Goal: Task Accomplishment & Management: Manage account settings

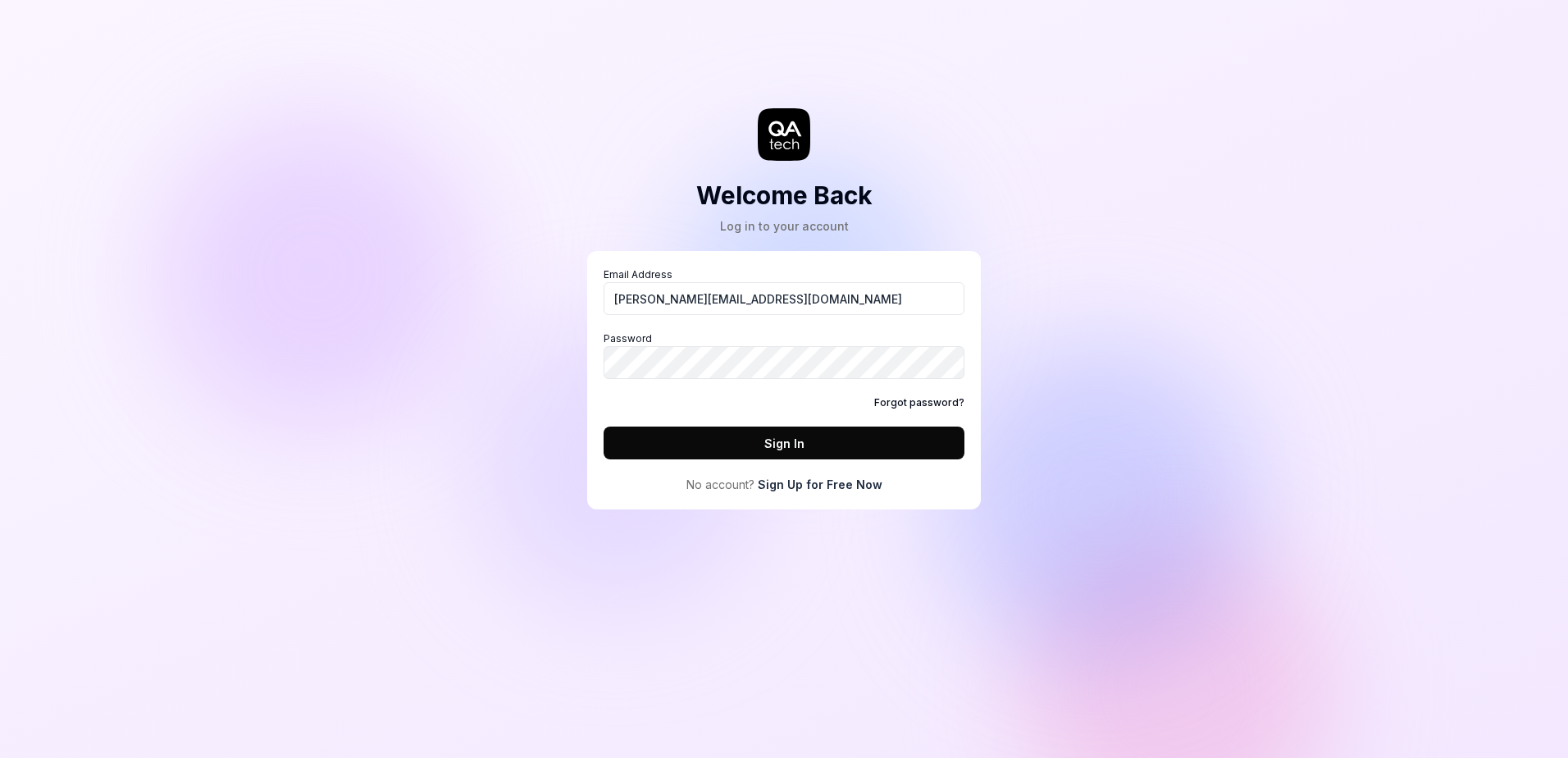
type input "[PERSON_NAME][EMAIL_ADDRESS][DOMAIN_NAME]"
click at [604, 427] on button "Sign In" at bounding box center [784, 443] width 361 height 33
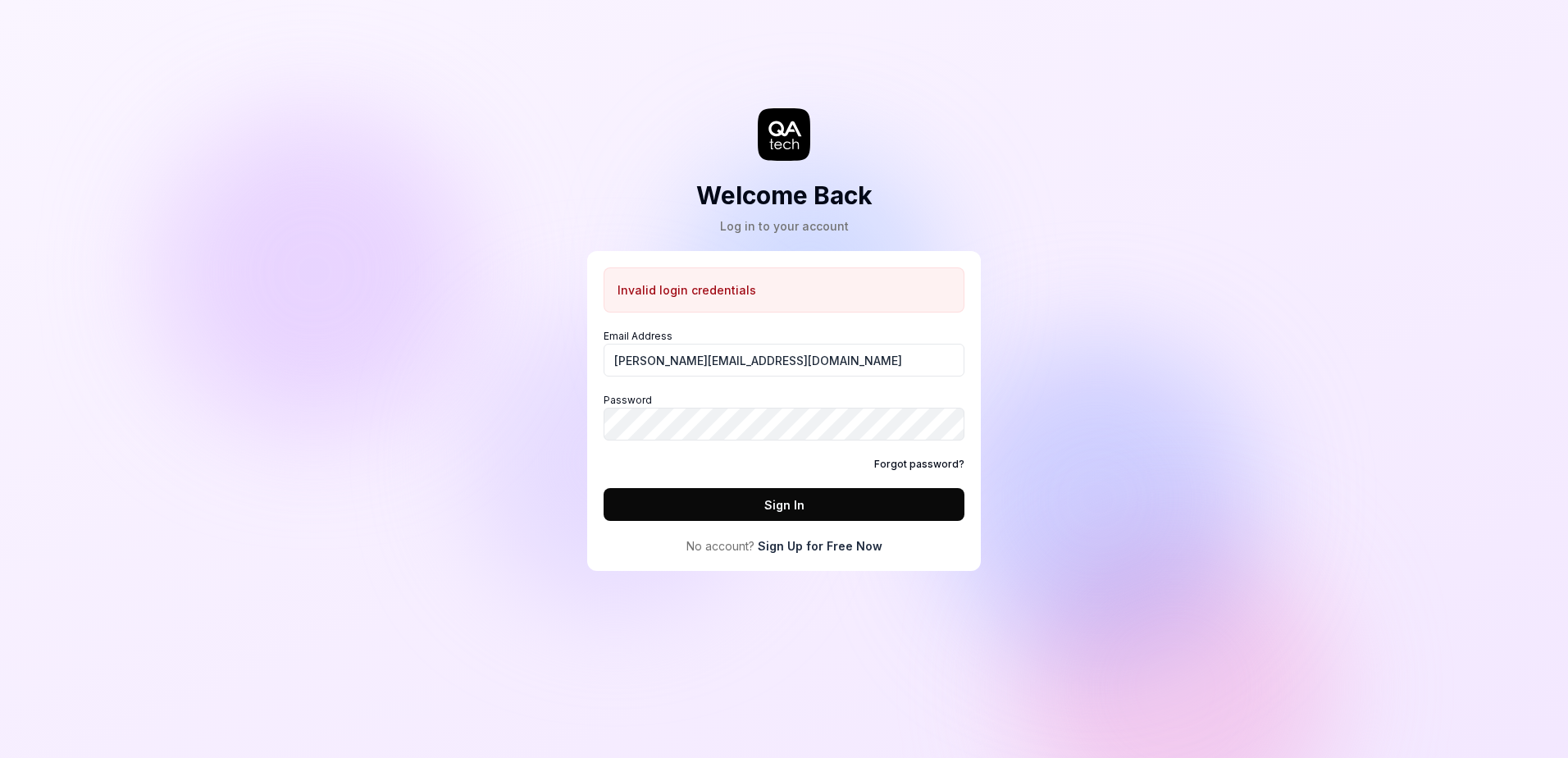
click at [935, 467] on link "Forgot password?" at bounding box center [919, 463] width 90 height 14
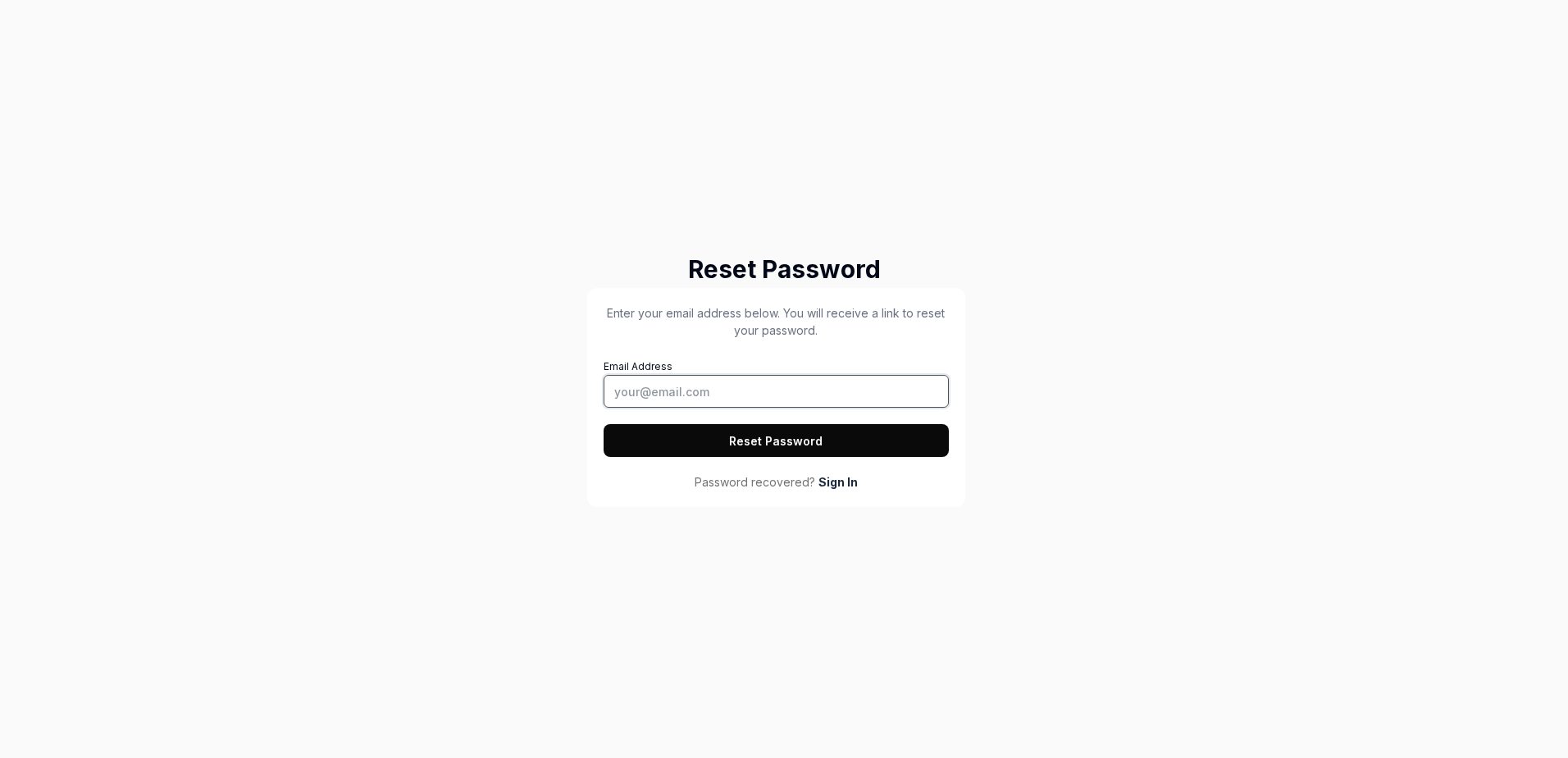
click at [713, 384] on input "Email Address" at bounding box center [776, 390] width 346 height 33
type input "[PERSON_NAME][EMAIL_ADDRESS][DOMAIN_NAME]"
click at [789, 440] on button "Reset Password" at bounding box center [776, 440] width 346 height 33
